Goal: Navigation & Orientation: Find specific page/section

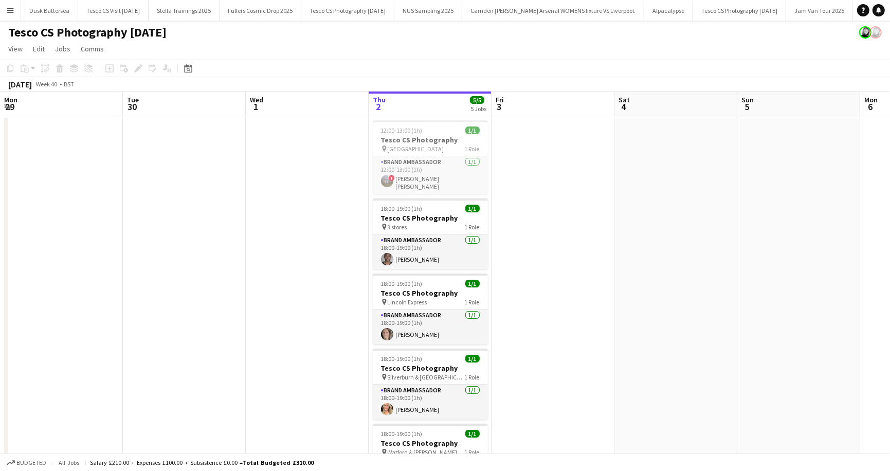
scroll to position [0, 246]
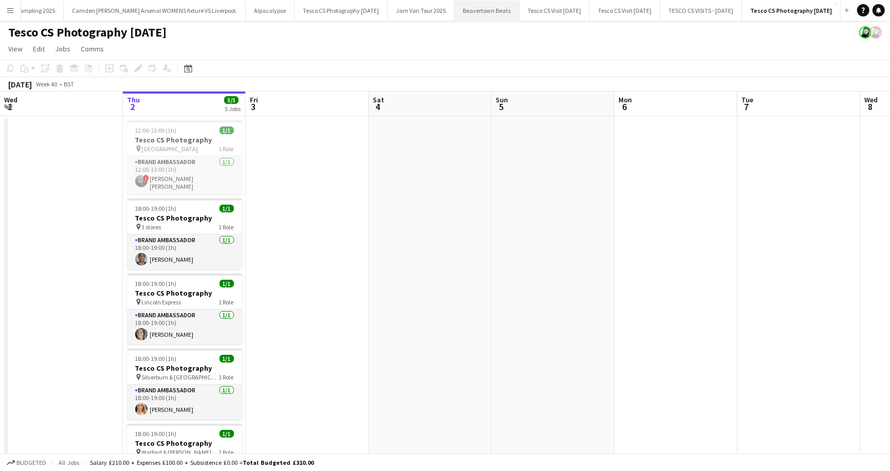
click at [454, 15] on button "Beavertown Beats Close" at bounding box center [486, 11] width 65 height 20
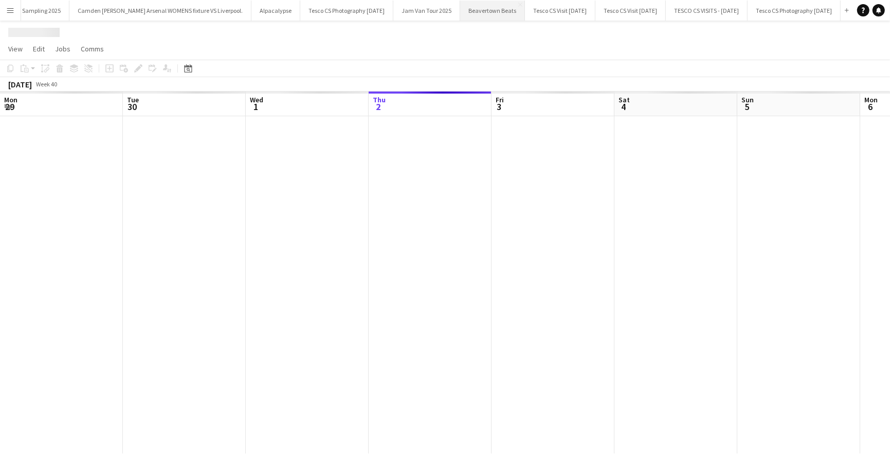
scroll to position [0, 246]
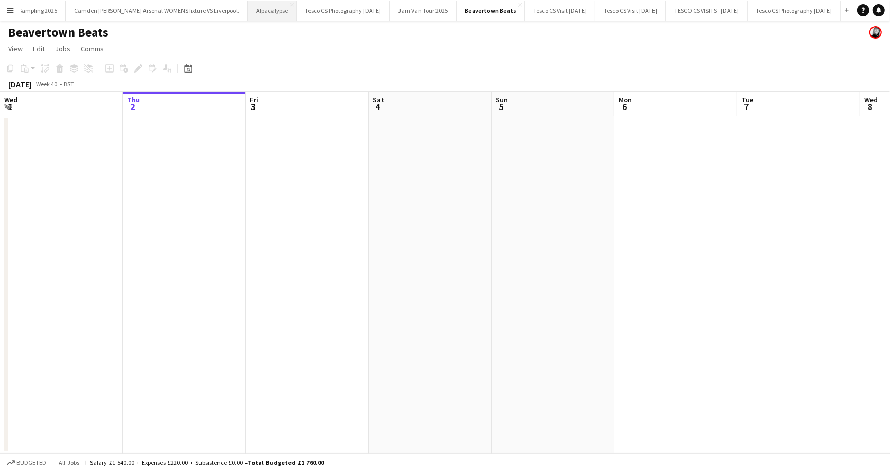
click at [248, 9] on button "Alpacalypse Close" at bounding box center [272, 11] width 49 height 20
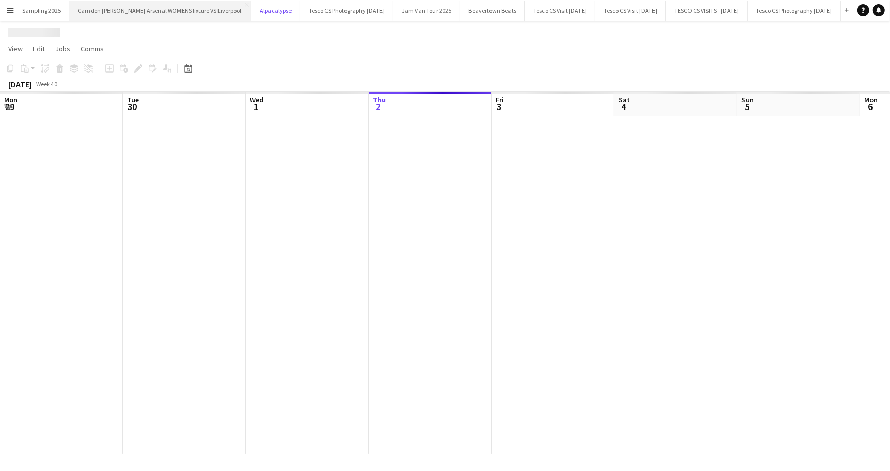
scroll to position [0, 246]
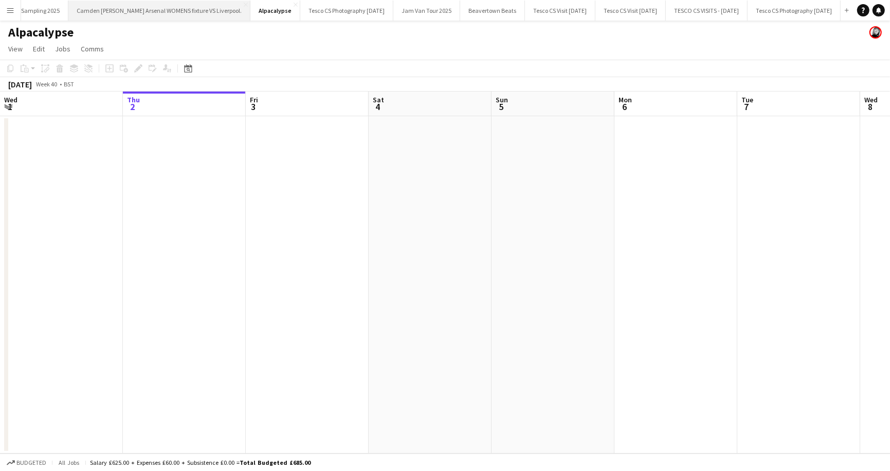
click at [145, 12] on button "Camden [PERSON_NAME] Arsenal WOMENS fixture VS Liverpool. Close" at bounding box center [159, 11] width 182 height 20
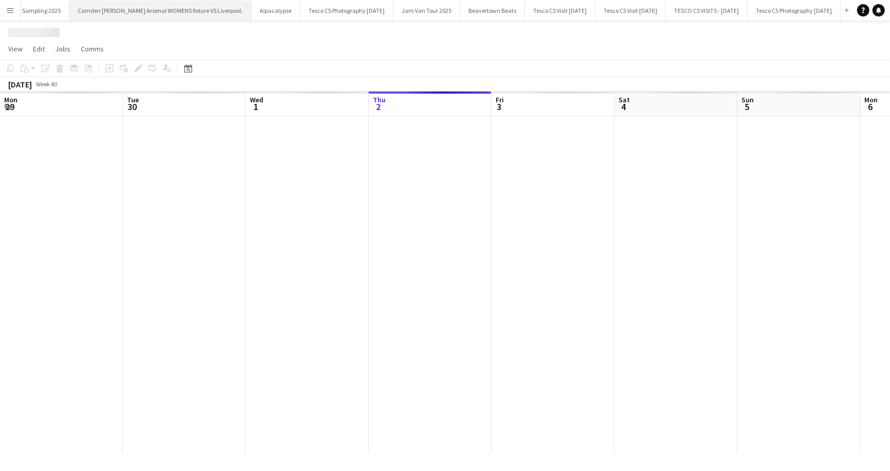
scroll to position [0, 246]
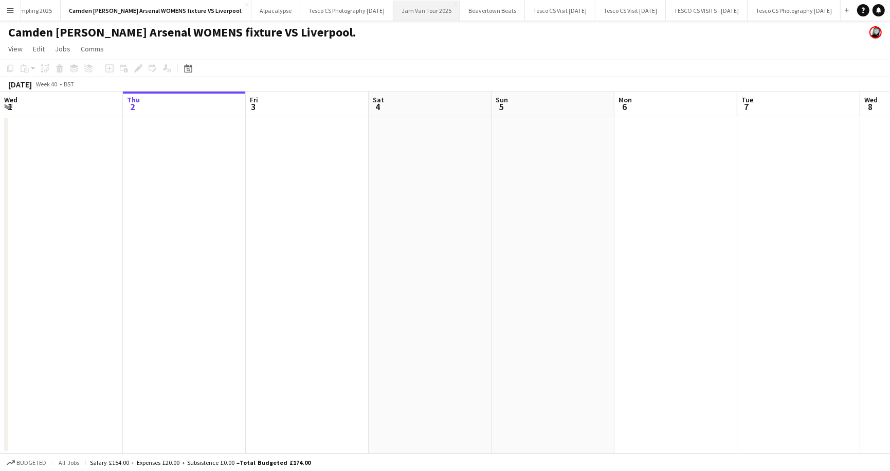
click at [393, 10] on button "Jam Van Tour 2025 Close" at bounding box center [426, 11] width 67 height 20
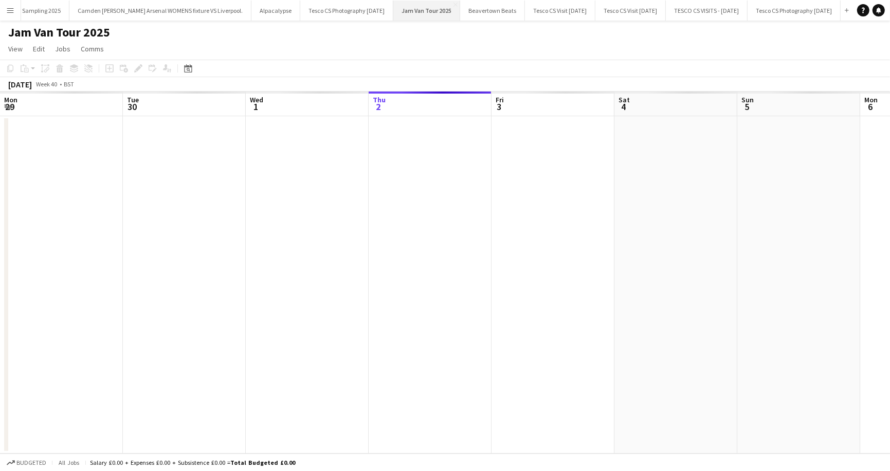
scroll to position [0, 246]
